Goal: Task Accomplishment & Management: Use online tool/utility

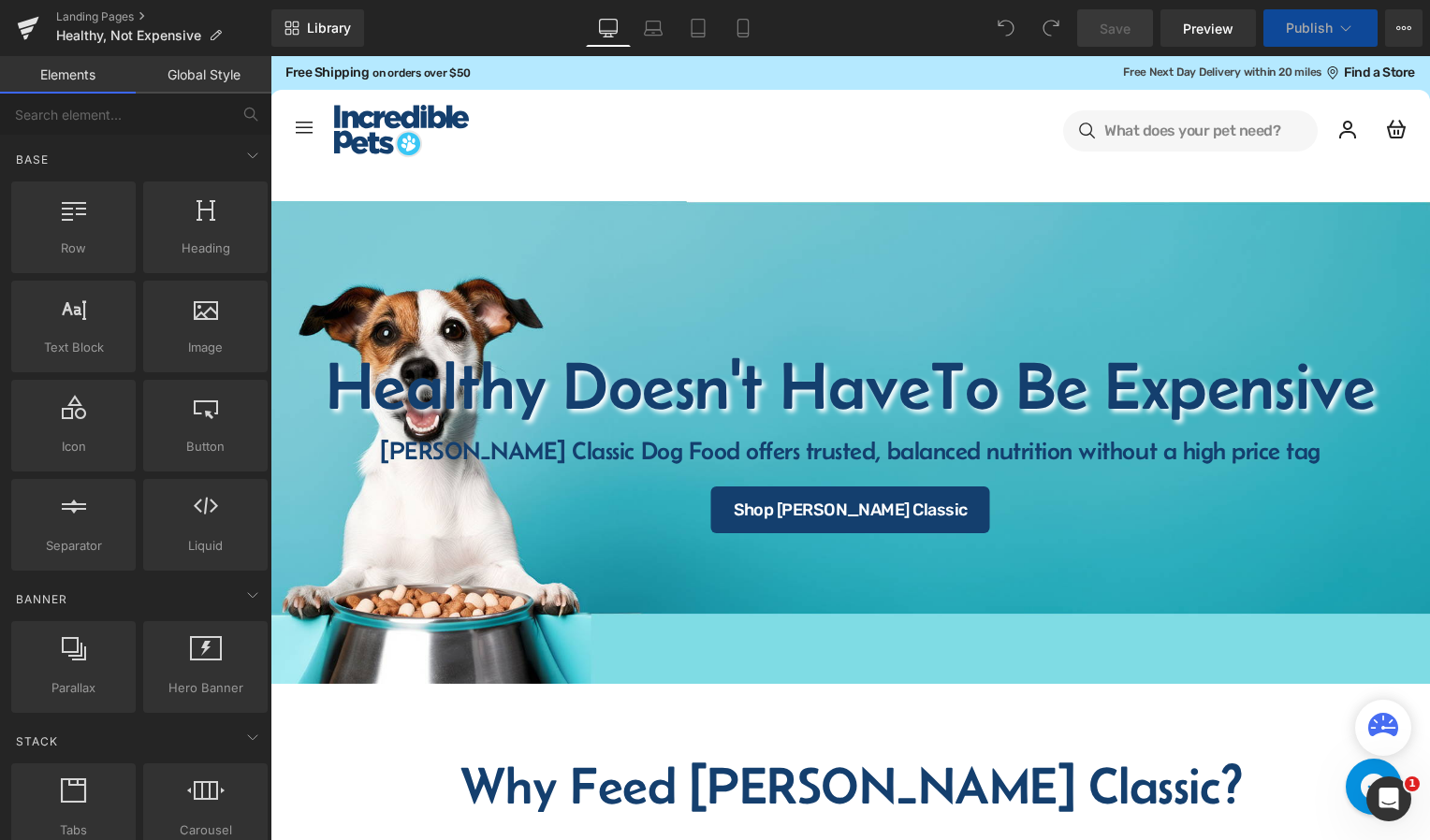
select select "30-lb"
select select "15-lb"
click at [1358, 37] on button "Publish" at bounding box center [1320, 28] width 115 height 38
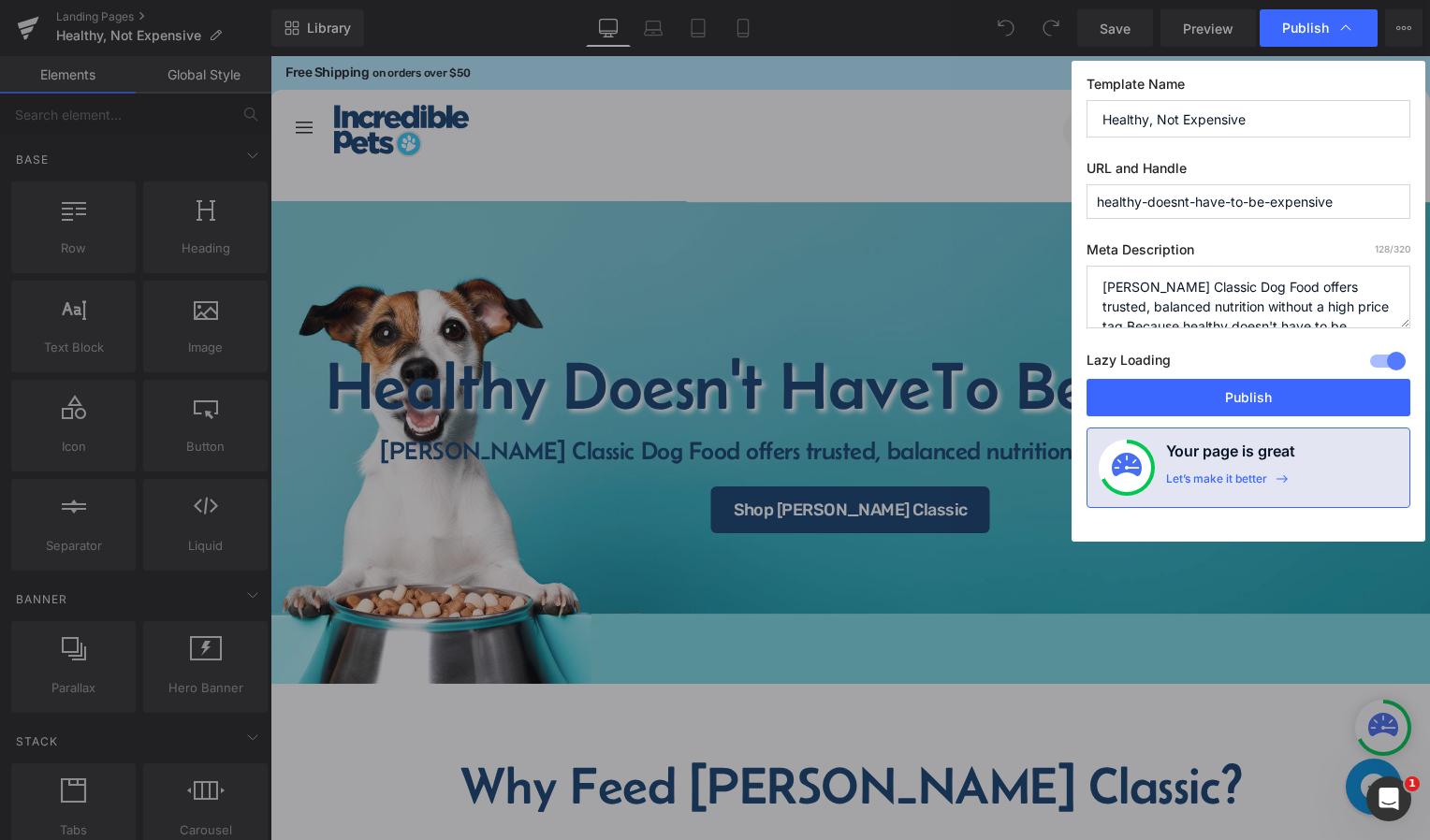
click at [1358, 37] on div "Publish" at bounding box center [1318, 28] width 118 height 38
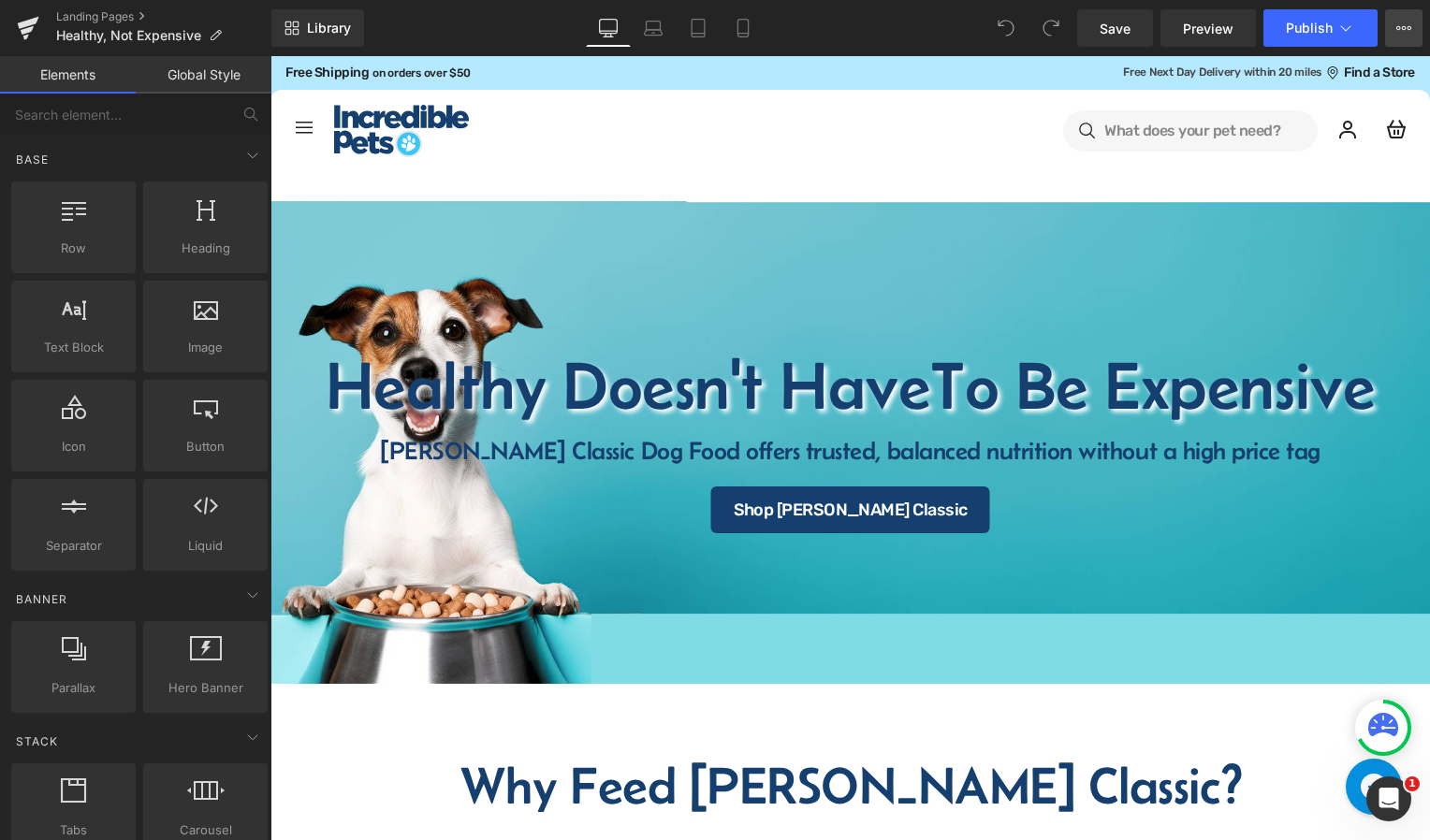
click at [1416, 33] on button "View Live Page View with current Template Save Template to Library Schedule Pub…" at bounding box center [1404, 28] width 38 height 38
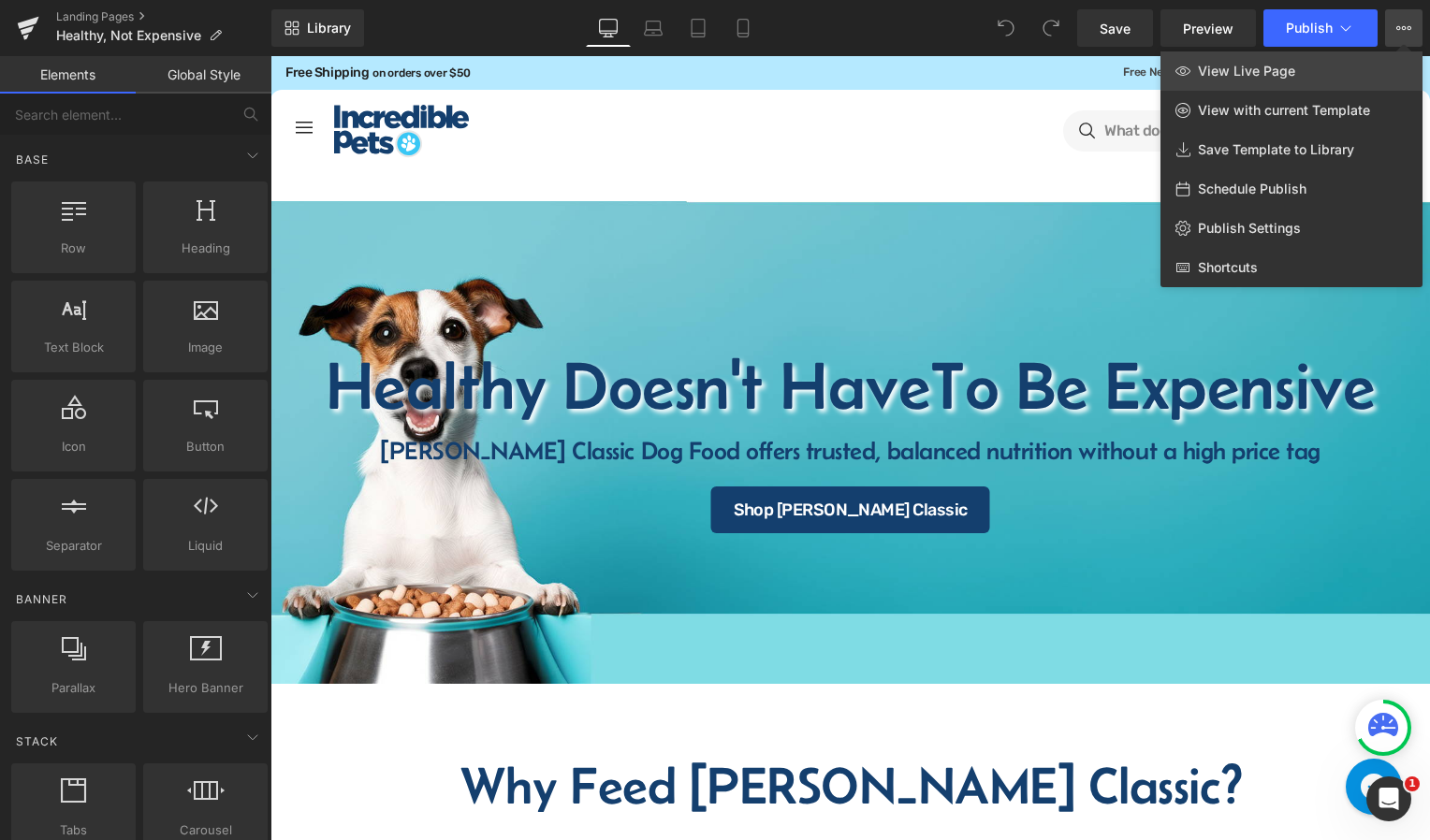
click at [1299, 79] on link "View Live Page" at bounding box center [1291, 71] width 262 height 39
